Goal: Information Seeking & Learning: Learn about a topic

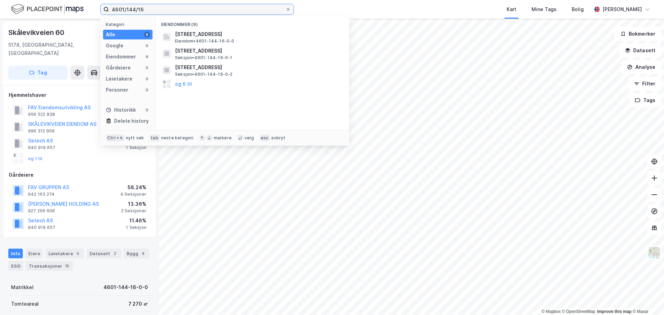
drag, startPoint x: 0, startPoint y: 0, endPoint x: 20, endPoint y: -11, distance: 23.1
click at [20, 0] on html "4601/144/16 Kategori Alle 9 Google 0 Eiendommer 9 Gårdeiere 0 Leietakere 0 Pers…" at bounding box center [332, 157] width 664 height 315
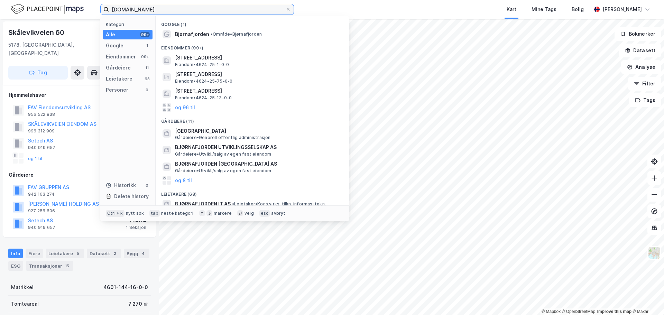
click at [156, 13] on input "[DOMAIN_NAME]" at bounding box center [197, 9] width 176 height 10
type input "Bjørnafjorden/145/16"
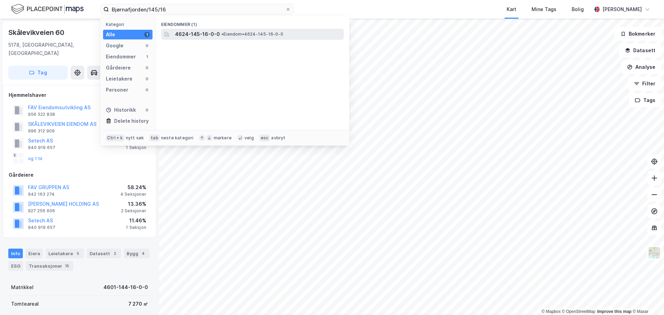
click at [188, 35] on span "4624-145-16-0-0" at bounding box center [197, 34] width 45 height 8
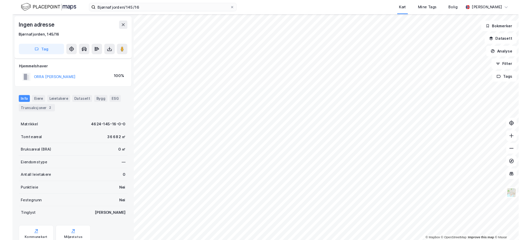
scroll to position [25, 0]
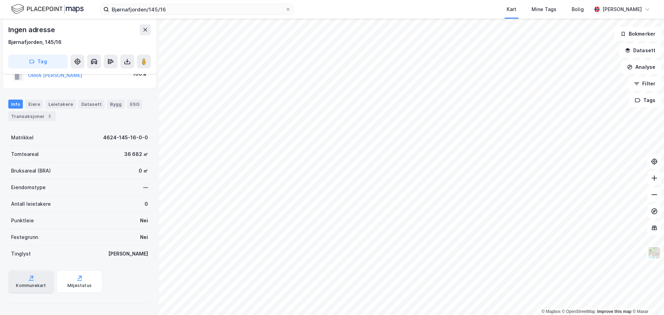
click at [36, 280] on div "Kommunekart" at bounding box center [31, 281] width 46 height 22
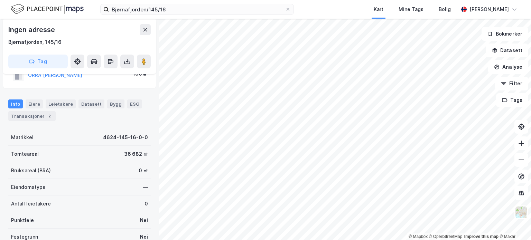
scroll to position [25, 0]
click at [32, 116] on div "Transaksjoner 2" at bounding box center [31, 117] width 47 height 10
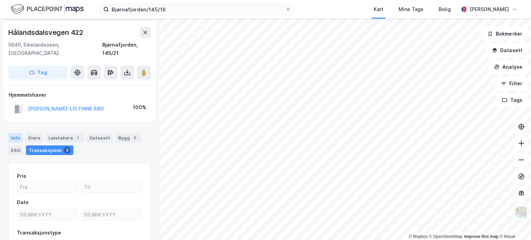
click at [19, 133] on div "Info" at bounding box center [15, 138] width 15 height 10
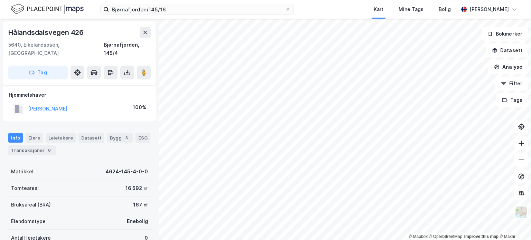
scroll to position [9, 0]
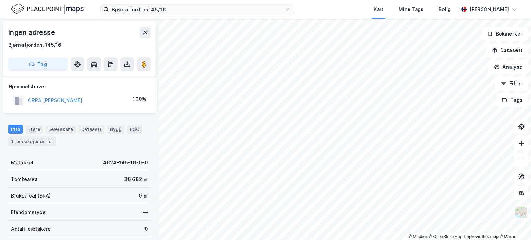
scroll to position [9, 0]
